Goal: Task Accomplishment & Management: Manage account settings

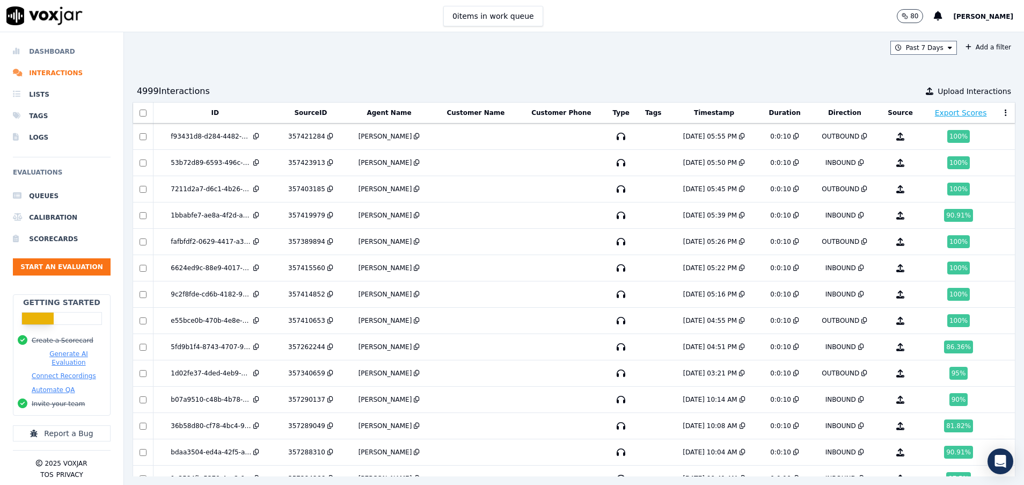
click at [62, 52] on li "Dashboard" at bounding box center [62, 51] width 98 height 21
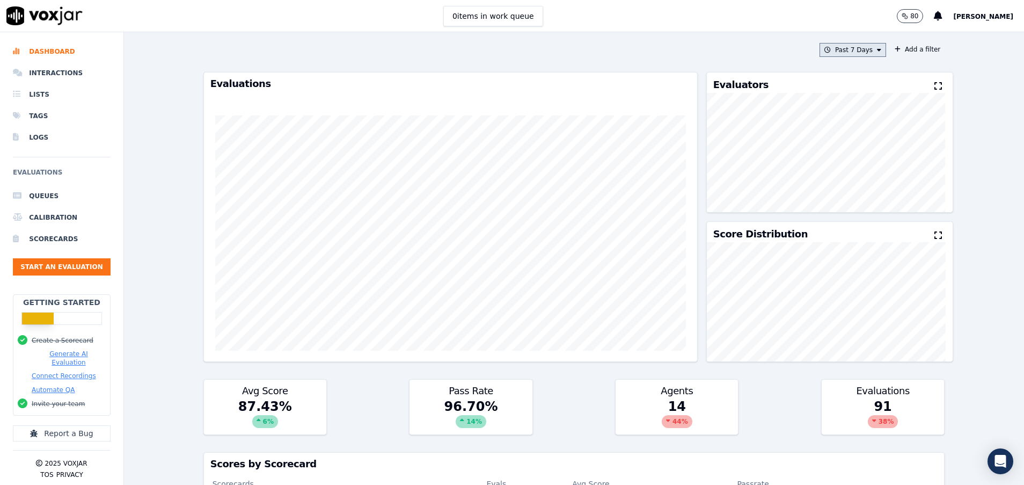
click at [854, 49] on button "Past 7 Days" at bounding box center [852, 50] width 67 height 14
click at [837, 82] on div "[DATE]" at bounding box center [848, 82] width 22 height 9
click at [860, 182] on button "Add" at bounding box center [870, 173] width 21 height 17
click at [852, 44] on button "[DATE]" at bounding box center [861, 50] width 51 height 14
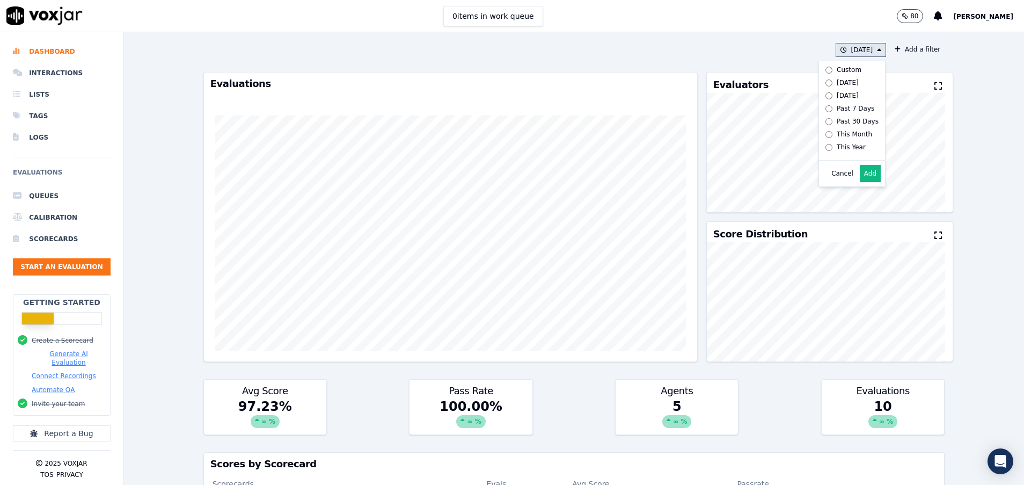
click at [837, 112] on div "Past 7 Days" at bounding box center [856, 108] width 38 height 9
click at [860, 182] on button "Add" at bounding box center [870, 173] width 21 height 17
